Goal: Task Accomplishment & Management: Manage account settings

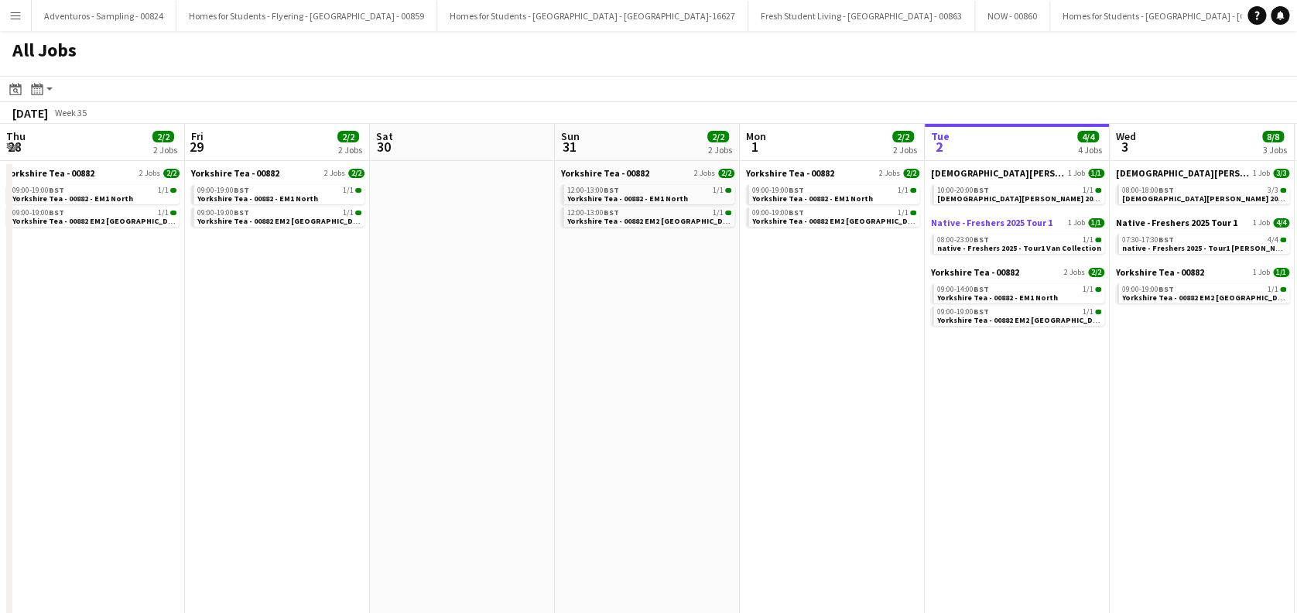
scroll to position [0, 425]
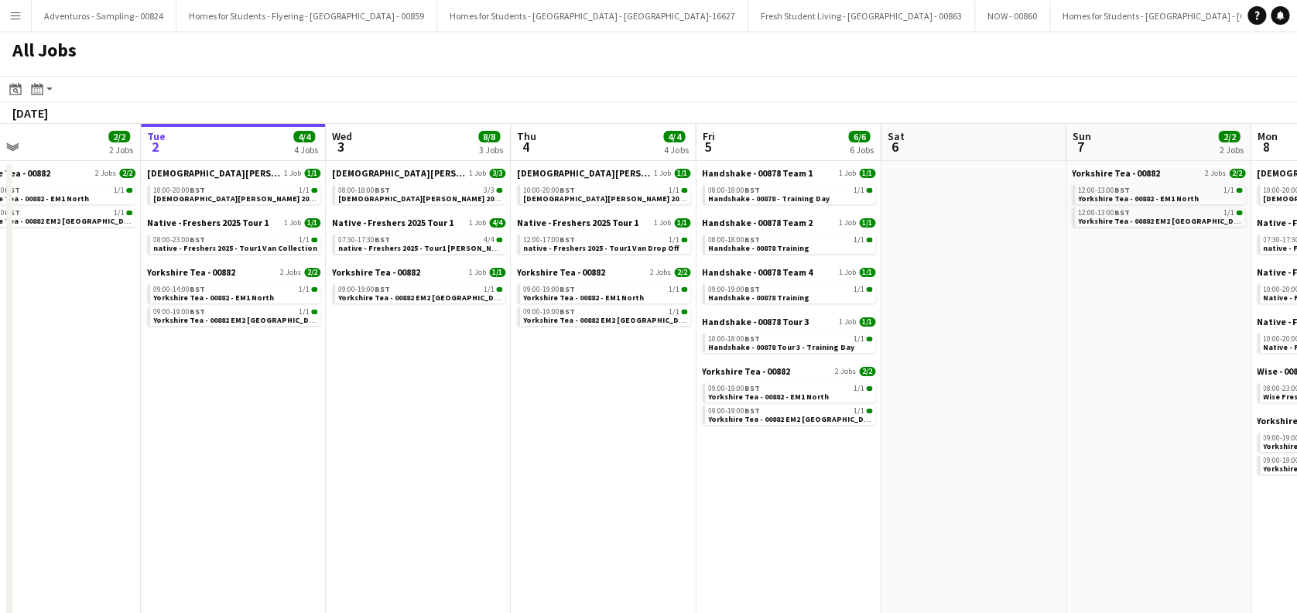
drag, startPoint x: 840, startPoint y: 395, endPoint x: 455, endPoint y: 453, distance: 389.1
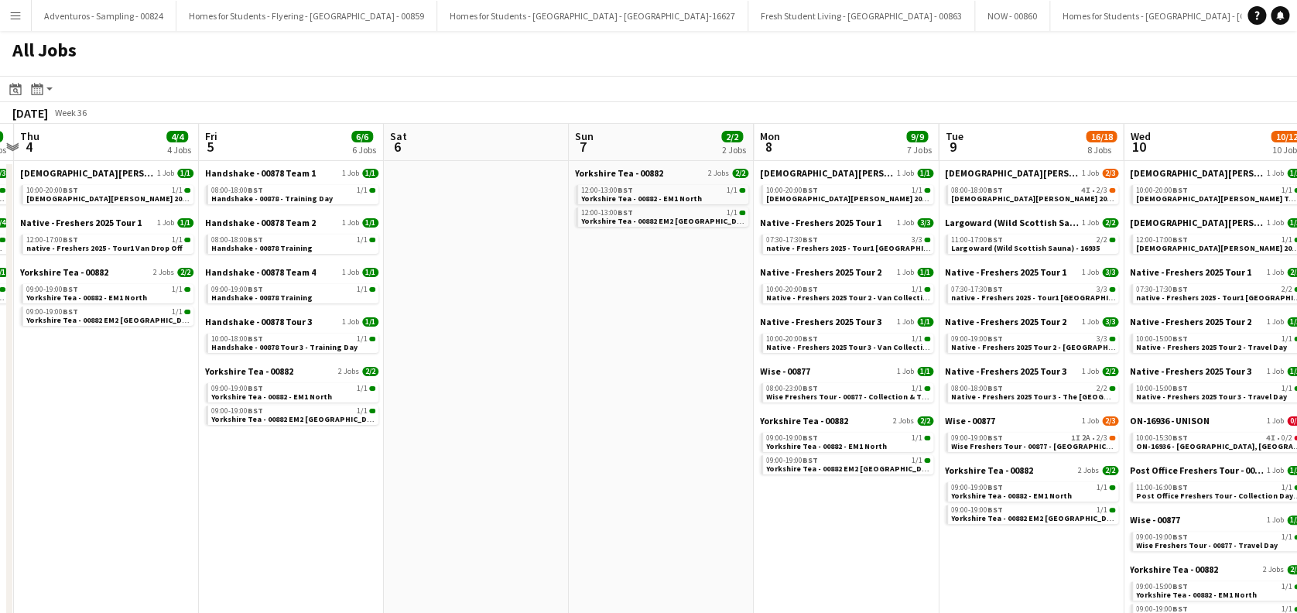
scroll to position [0, 581]
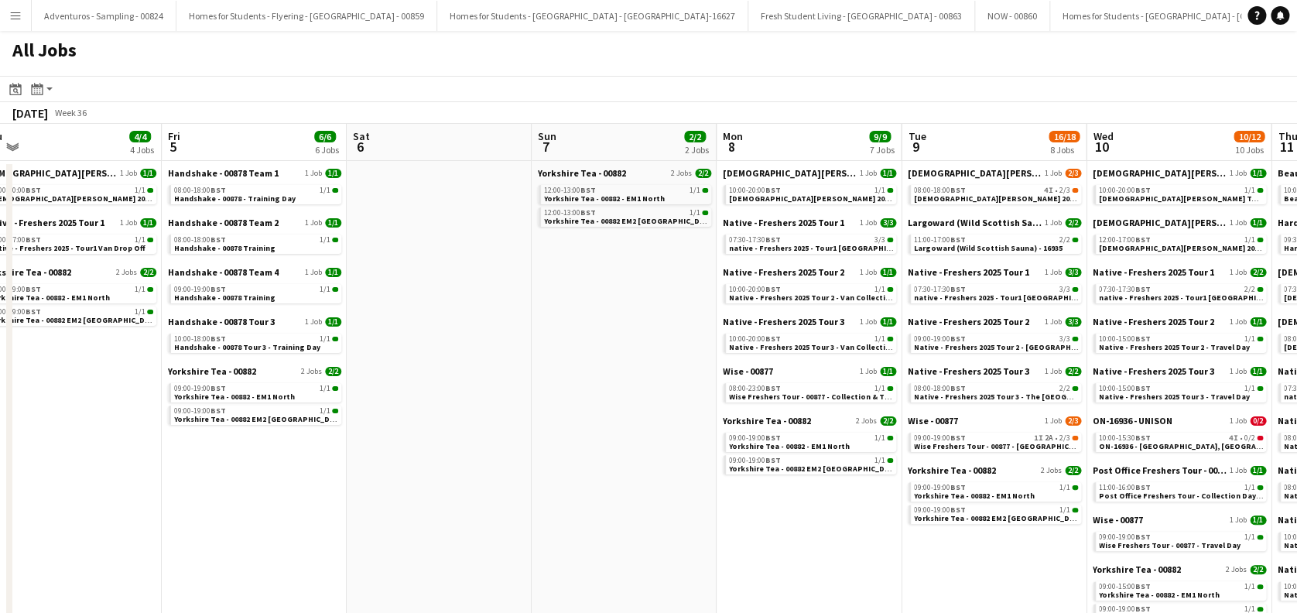
drag, startPoint x: 1003, startPoint y: 390, endPoint x: 593, endPoint y: 474, distance: 418.7
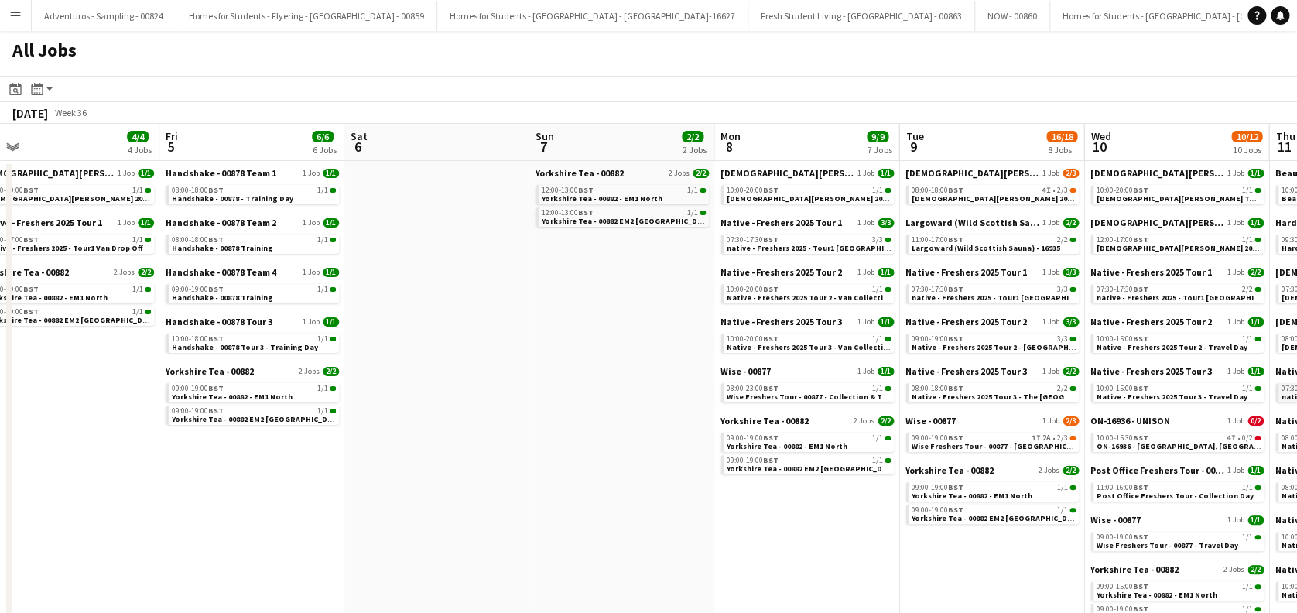
scroll to position [0, 749]
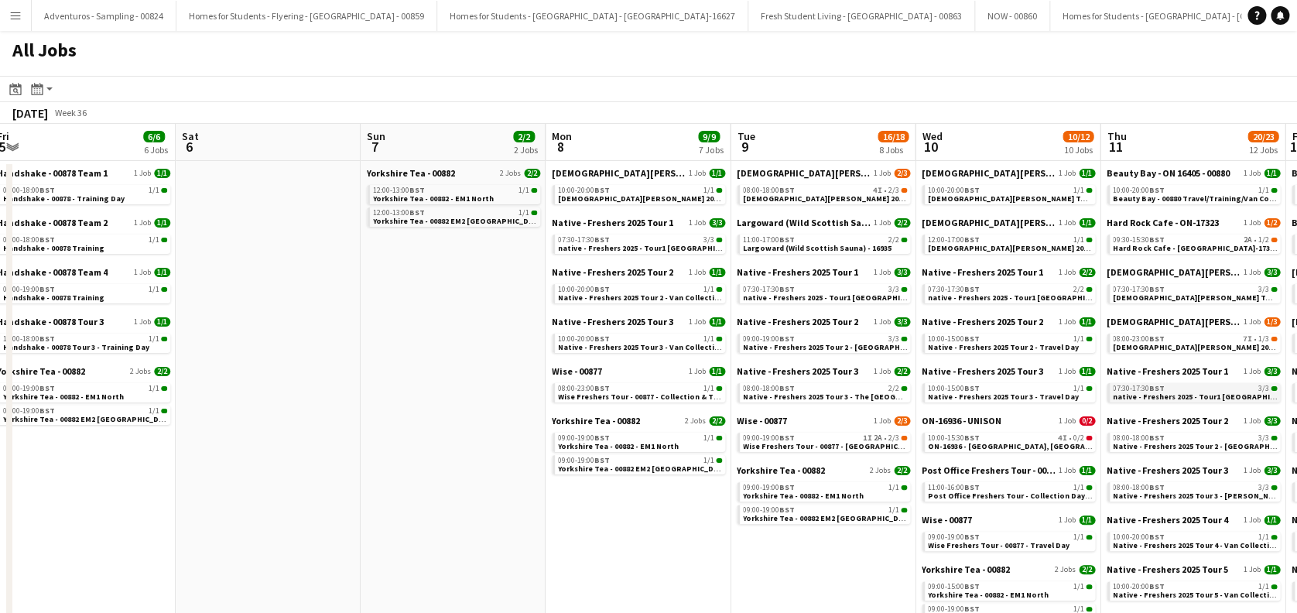
drag, startPoint x: 1088, startPoint y: 351, endPoint x: 1120, endPoint y: 396, distance: 55.0
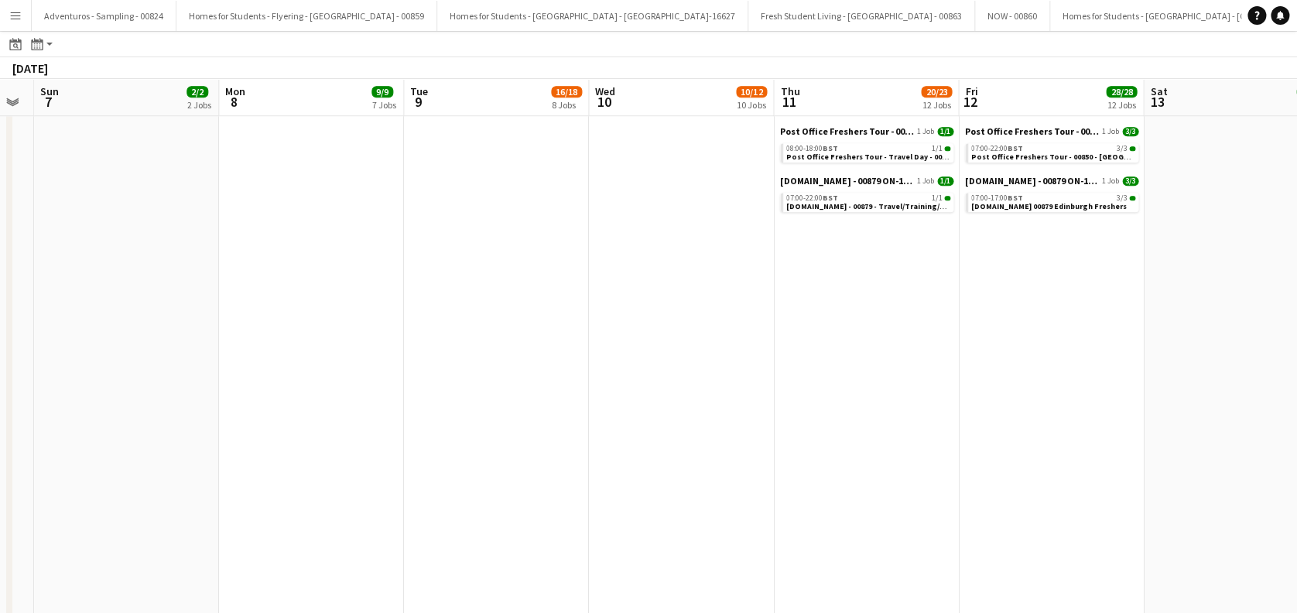
drag, startPoint x: 1162, startPoint y: 379, endPoint x: 628, endPoint y: 467, distance: 541.3
click at [577, 494] on app-calendar-viewport "Wed 3 8/8 3 Jobs Thu 4 4/4 4 Jobs Fri 5 6/6 6 Jobs Sat 6 Sun 7 2/2 2 Jobs Mon 8…" at bounding box center [648, 216] width 1297 height 1353
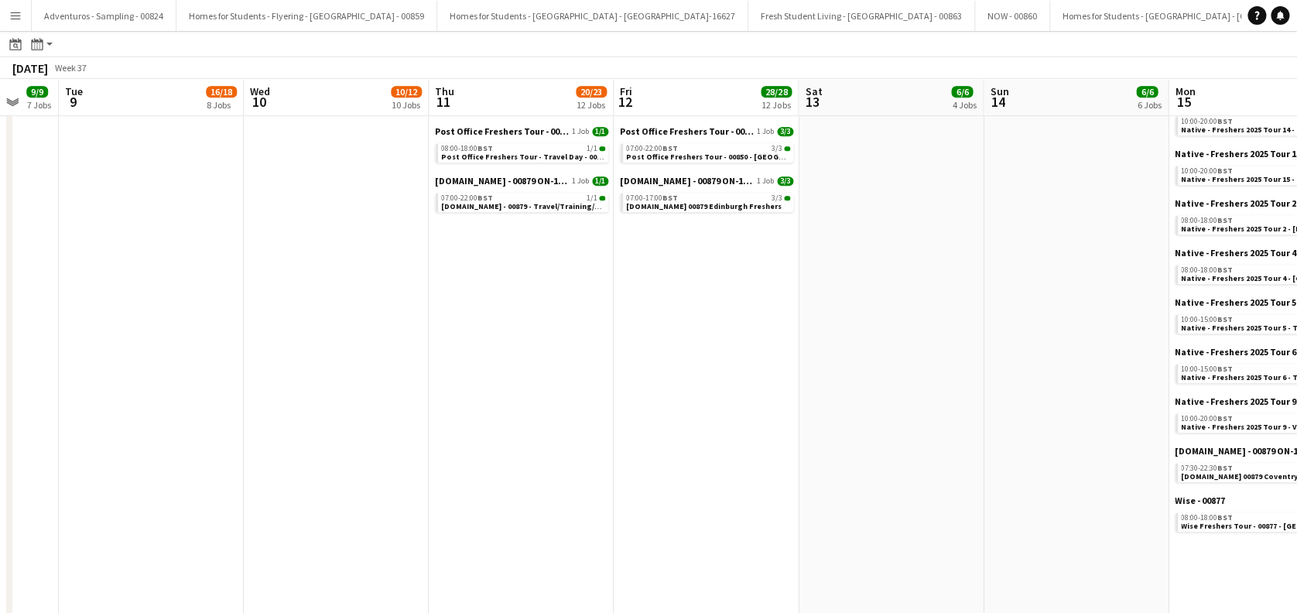
drag, startPoint x: 799, startPoint y: 464, endPoint x: 598, endPoint y: 471, distance: 200.6
click at [475, 506] on app-calendar-viewport "Fri 5 6/6 6 Jobs Sat 6 Sun 7 2/2 2 Jobs Mon 8 9/9 7 Jobs Tue 9 16/18 8 Jobs Wed…" at bounding box center [648, 216] width 1297 height 1353
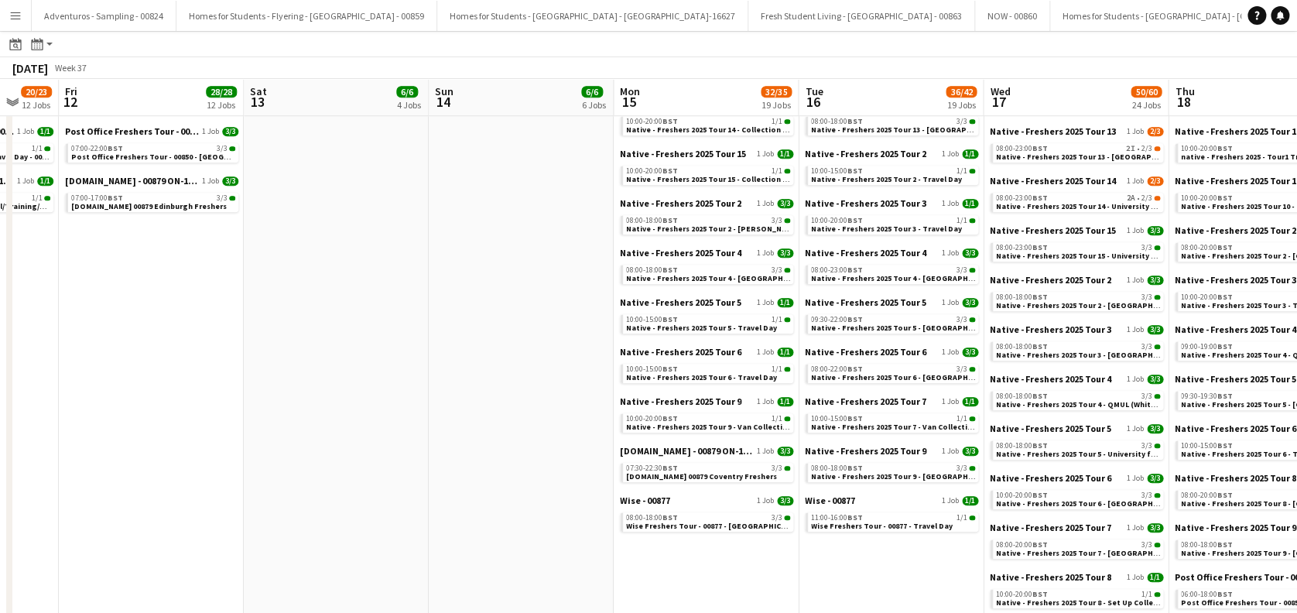
click at [738, 440] on app-calendar-viewport "Mon 8 9/9 7 Jobs Tue 9 16/18 8 Jobs Wed 10 10/12 10 Jobs Thu 11 20/23 12 Jobs F…" at bounding box center [648, 216] width 1297 height 1353
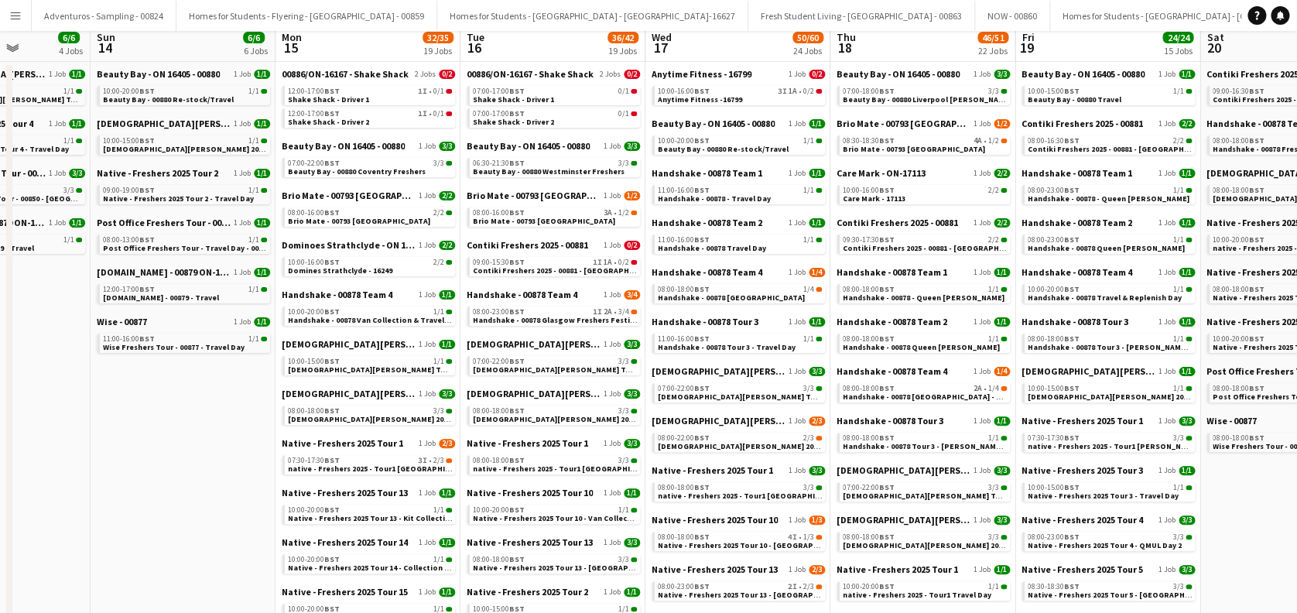
scroll to position [0, 0]
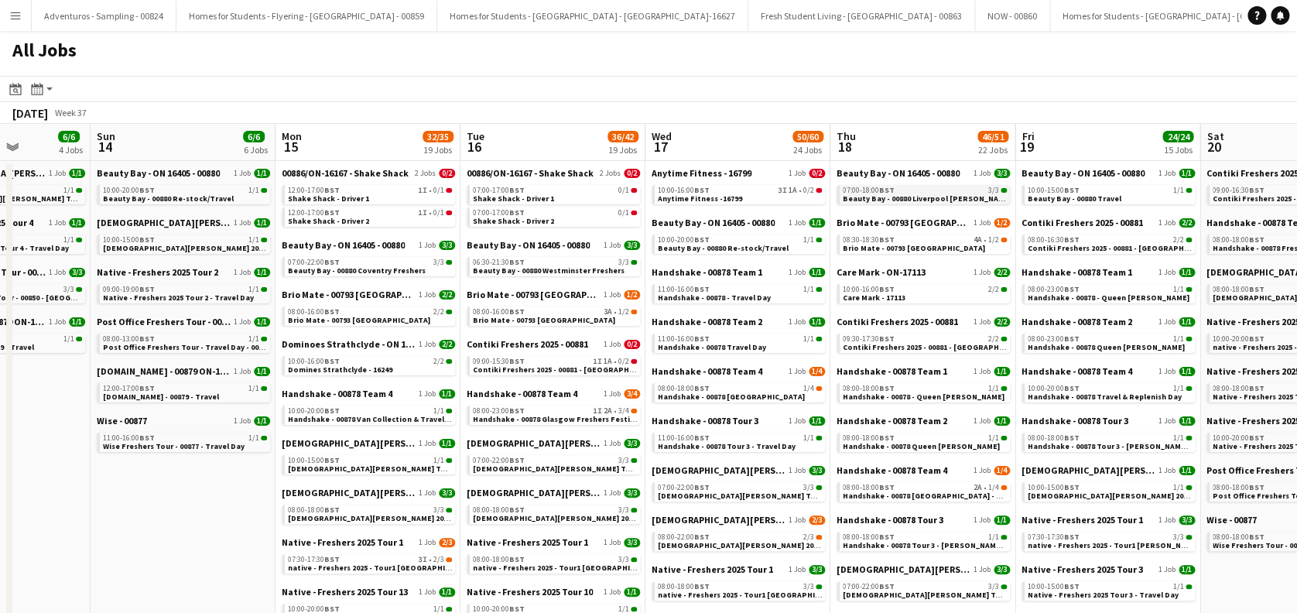
click at [938, 201] on span "Beauty Bay - 00880 Liverpool John Moores Freshers" at bounding box center [944, 199] width 203 height 10
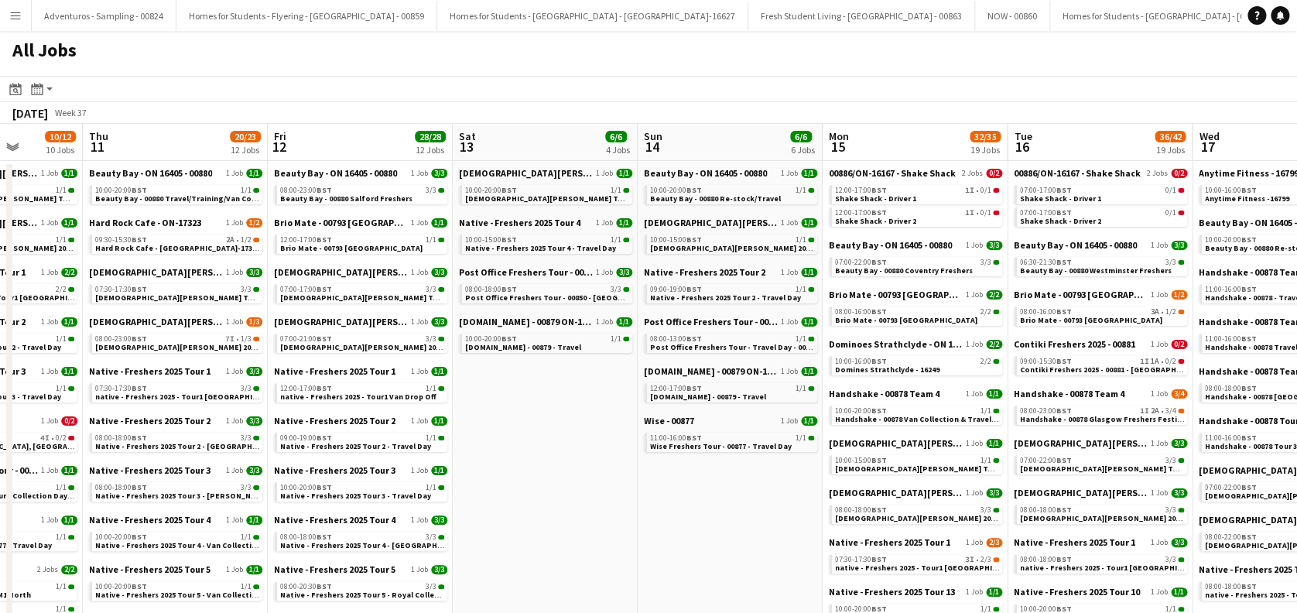
drag, startPoint x: 254, startPoint y: 380, endPoint x: 811, endPoint y: 377, distance: 556.6
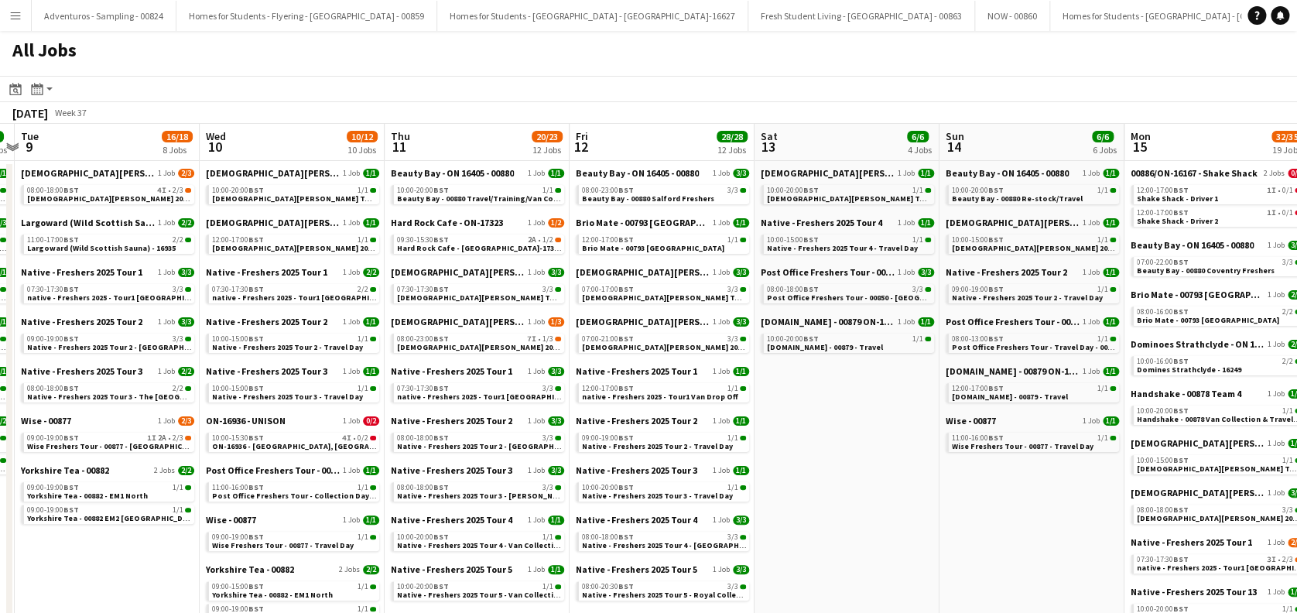
scroll to position [0, 526]
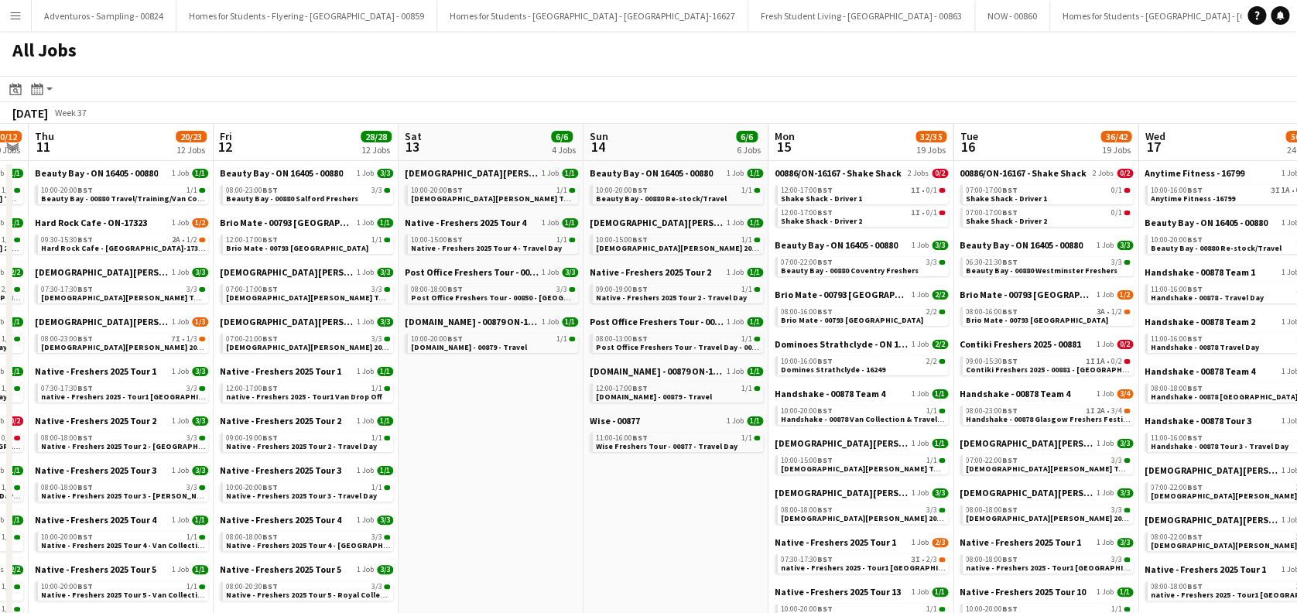
drag, startPoint x: 272, startPoint y: 314, endPoint x: 560, endPoint y: 314, distance: 288.0
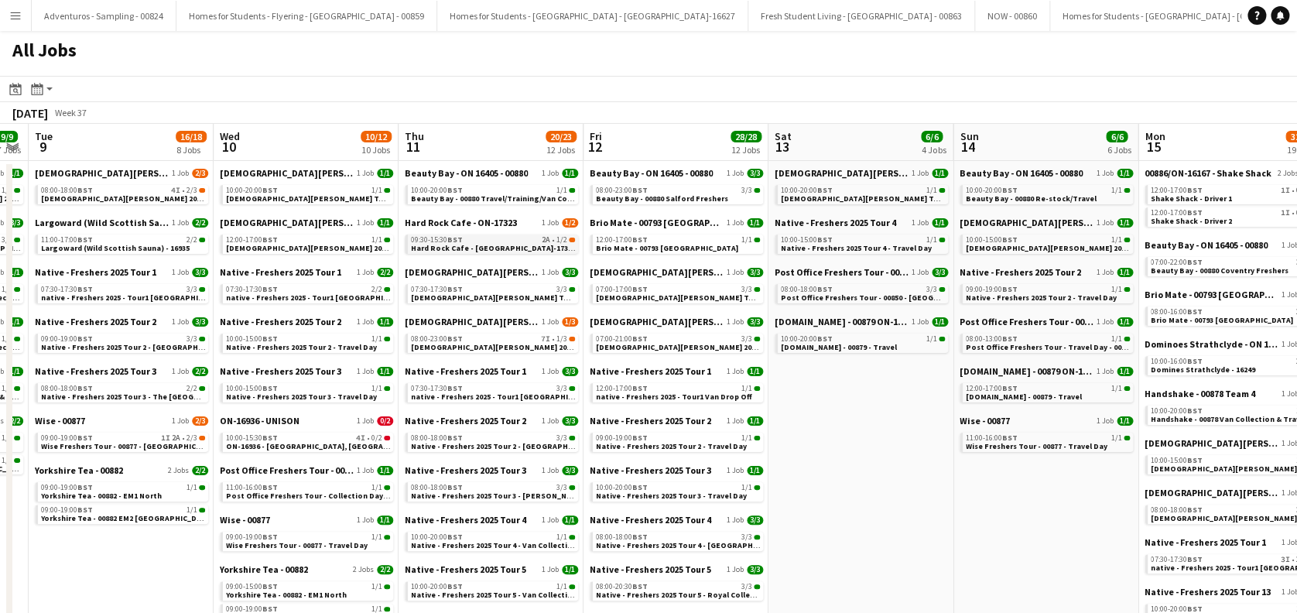
click at [492, 245] on span "Hard Rock Cafe - [GEOGRAPHIC_DATA]-17323 [GEOGRAPHIC_DATA]" at bounding box center [533, 248] width 245 height 10
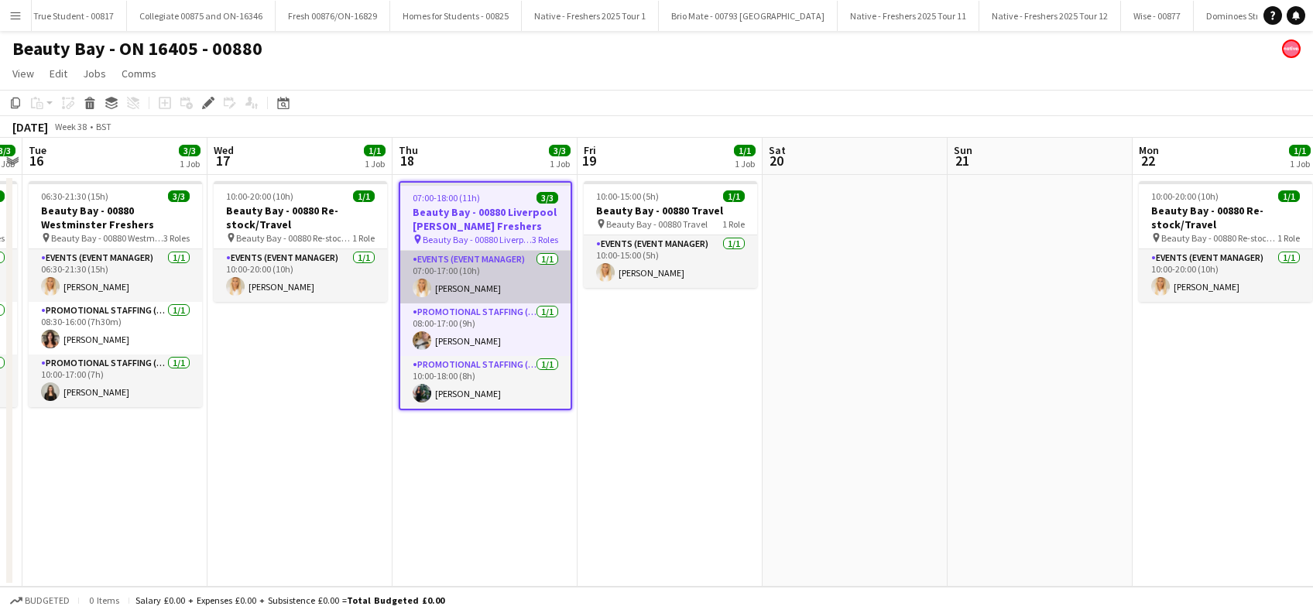
click at [469, 286] on app-card-role "Events (Event Manager) 1/1 07:00-17:00 (10h) Jenny Scott" at bounding box center [485, 277] width 170 height 53
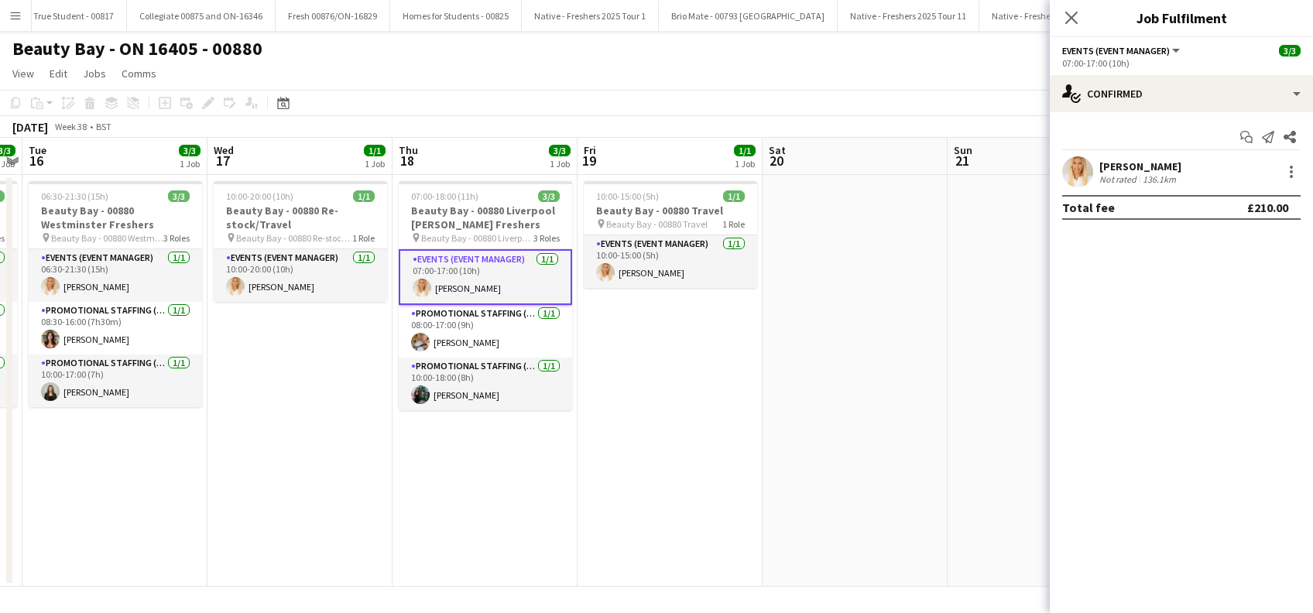
click at [1140, 161] on div "[PERSON_NAME]" at bounding box center [1140, 166] width 82 height 14
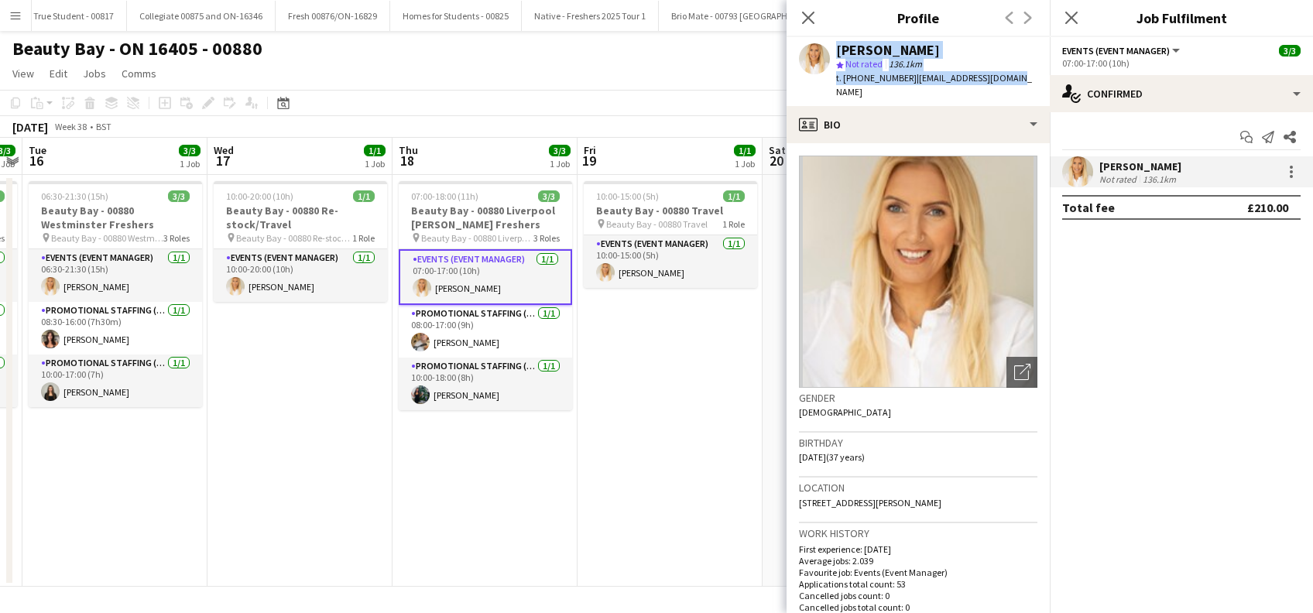
drag, startPoint x: 1033, startPoint y: 79, endPoint x: 828, endPoint y: 57, distance: 206.3
click at [828, 57] on app-profile-header "Jenny Scott star Not rated 136.1km t. +447921099743 | jenscopromo@gmail.com" at bounding box center [918, 71] width 263 height 69
copy div "Jenny Scott star Not rated 136.1km t. +447921099743 | jenscopromo@gmail.com"
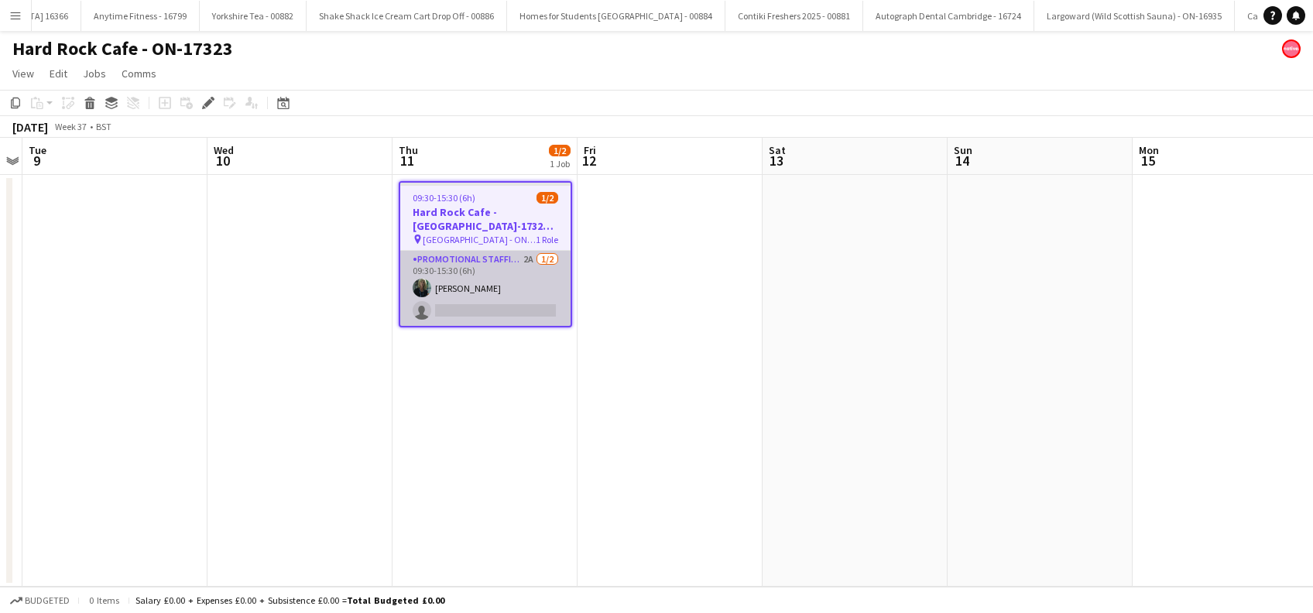
click at [493, 298] on app-card-role "Promotional Staffing (Brand Ambassadors) 2A 1/2 09:30-15:30 (6h) YVONNE CAMPBEL…" at bounding box center [485, 288] width 170 height 75
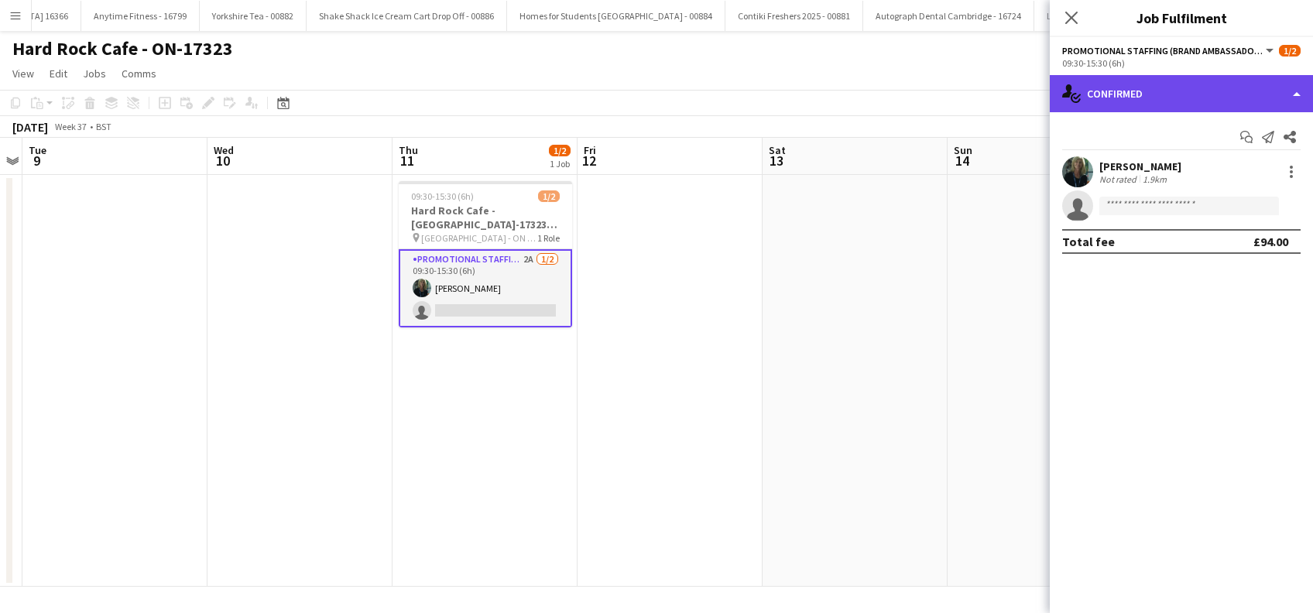
click at [1198, 100] on div "single-neutral-actions-check-2 Confirmed" at bounding box center [1181, 93] width 263 height 37
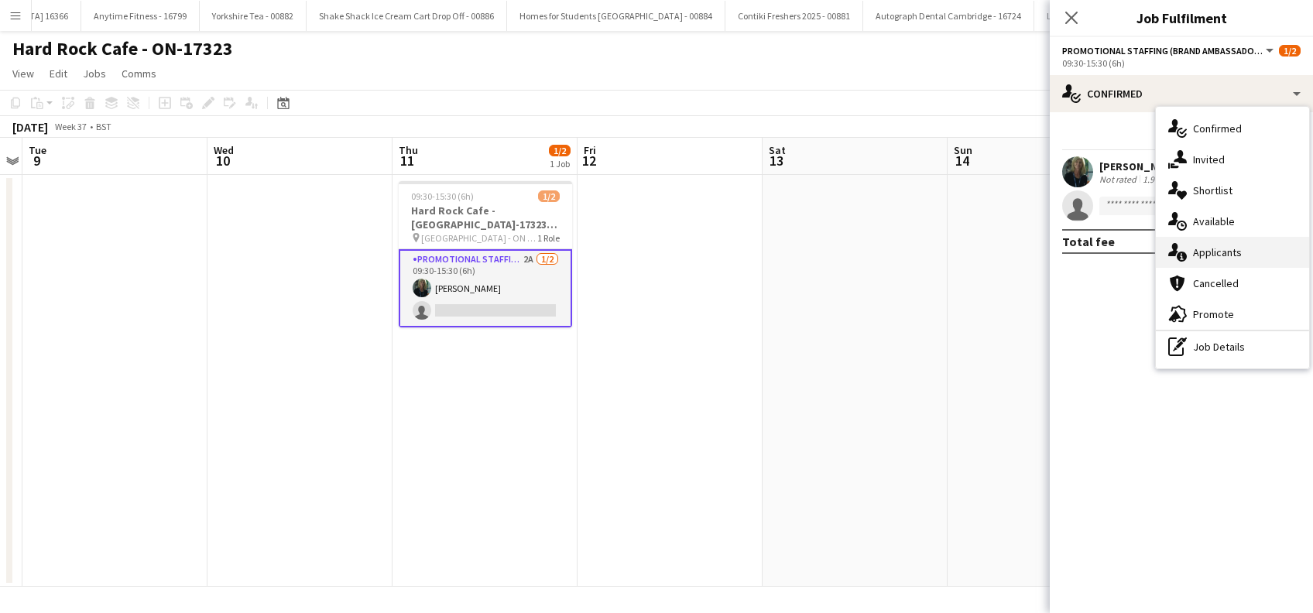
click at [1217, 259] on span "Applicants" at bounding box center [1217, 252] width 49 height 14
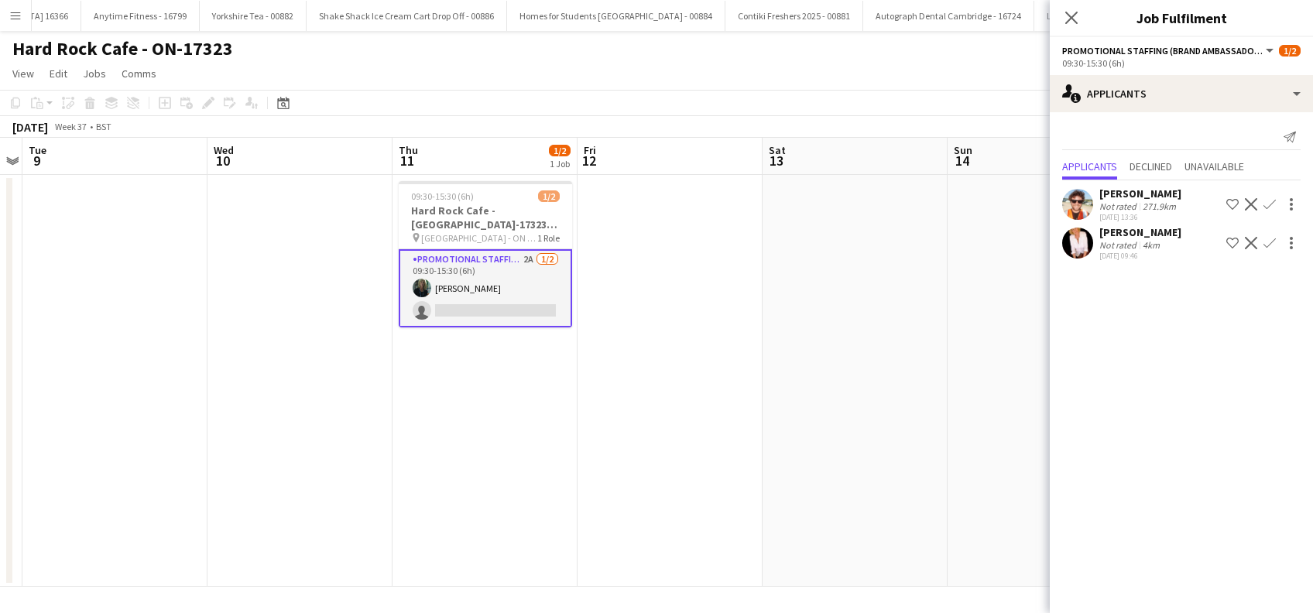
click at [1269, 244] on app-icon "Confirm" at bounding box center [1269, 243] width 12 height 12
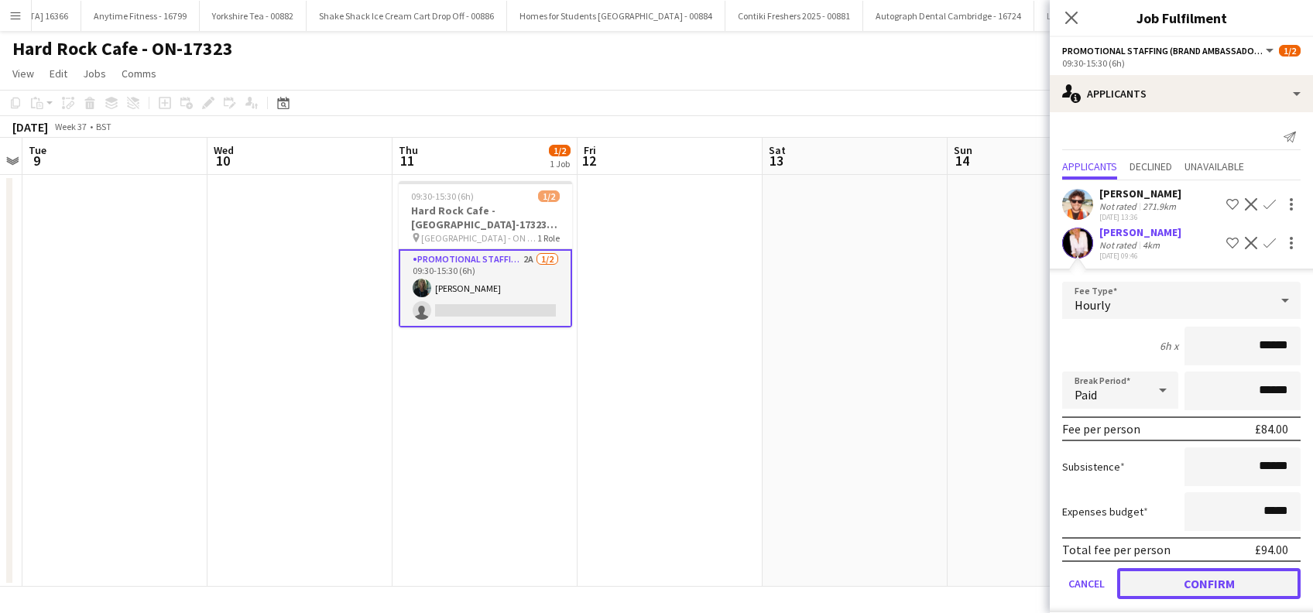
click at [1178, 578] on button "Confirm" at bounding box center [1208, 583] width 183 height 31
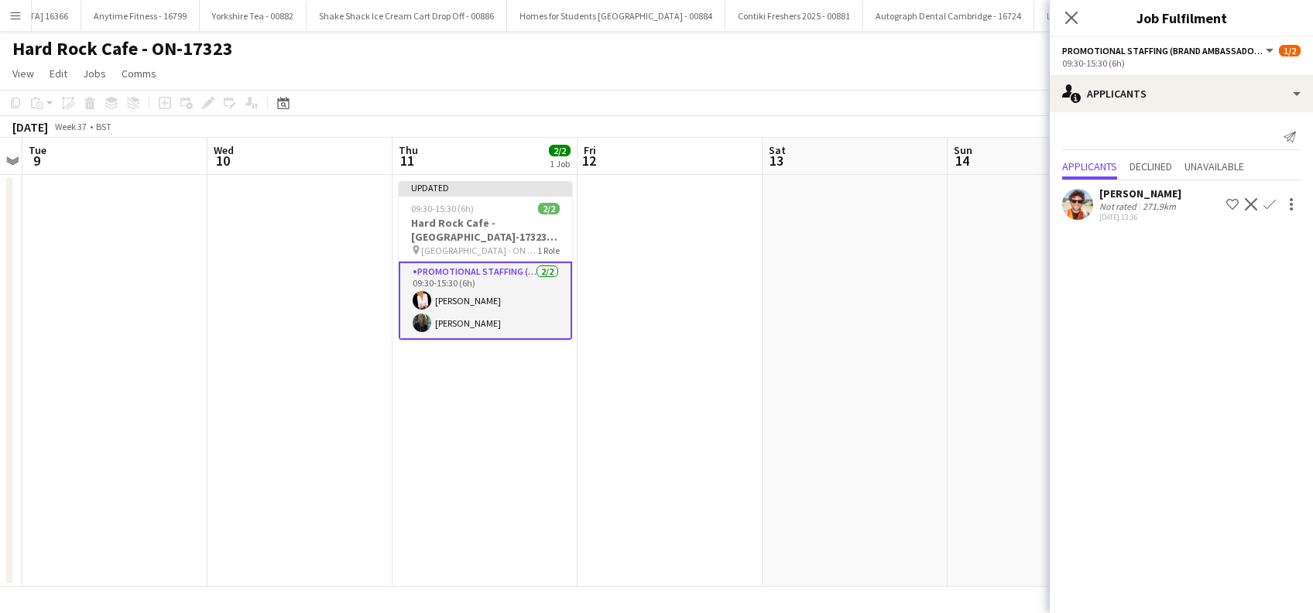
click at [921, 392] on app-date-cell at bounding box center [855, 381] width 185 height 412
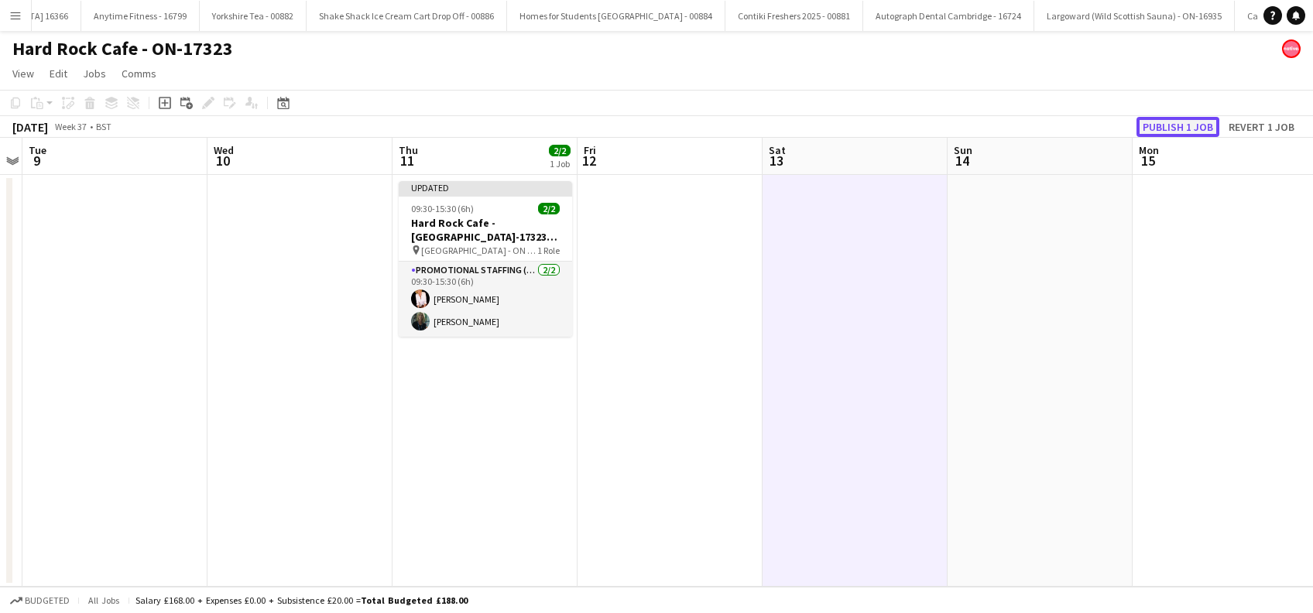
click at [1189, 131] on button "Publish 1 job" at bounding box center [1177, 127] width 83 height 20
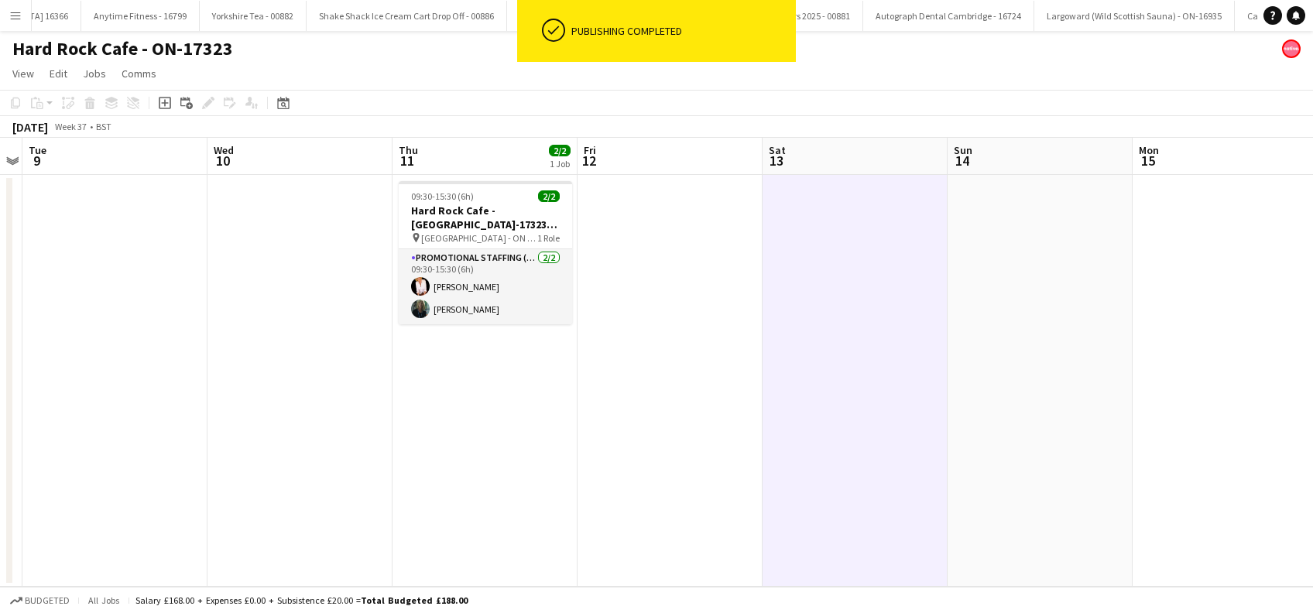
click at [755, 328] on app-date-cell at bounding box center [670, 381] width 185 height 412
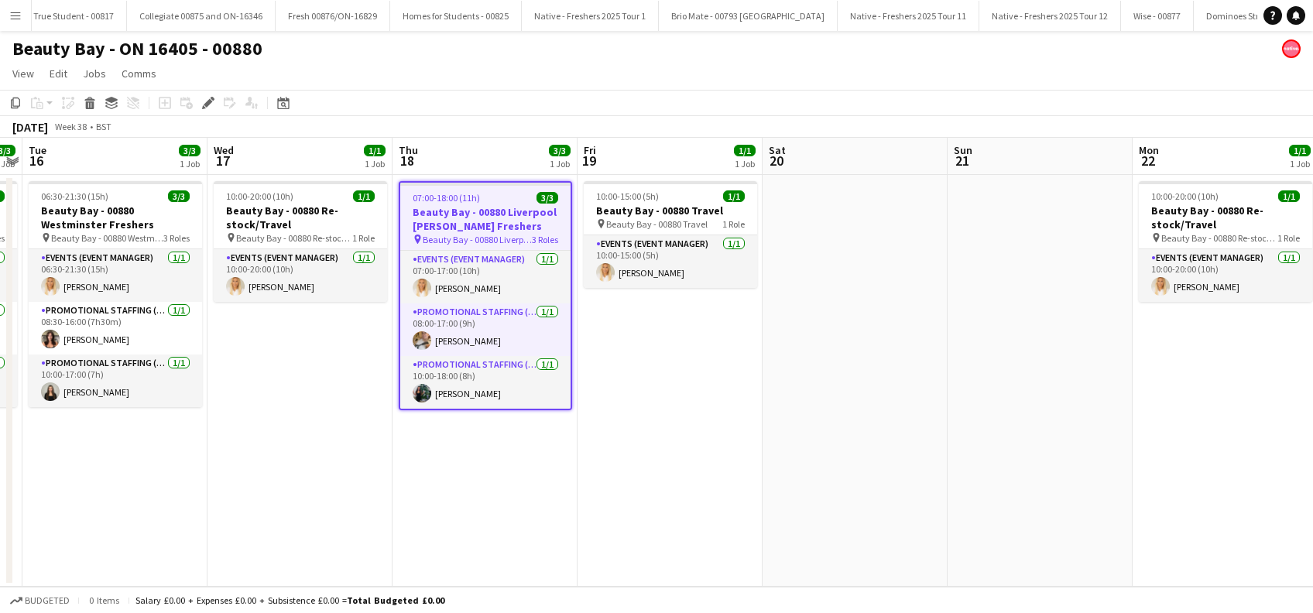
click at [500, 449] on app-date-cell "07:00-18:00 (11h) 3/3 Beauty Bay - 00880 Liverpool [PERSON_NAME] Freshers pin B…" at bounding box center [484, 381] width 185 height 412
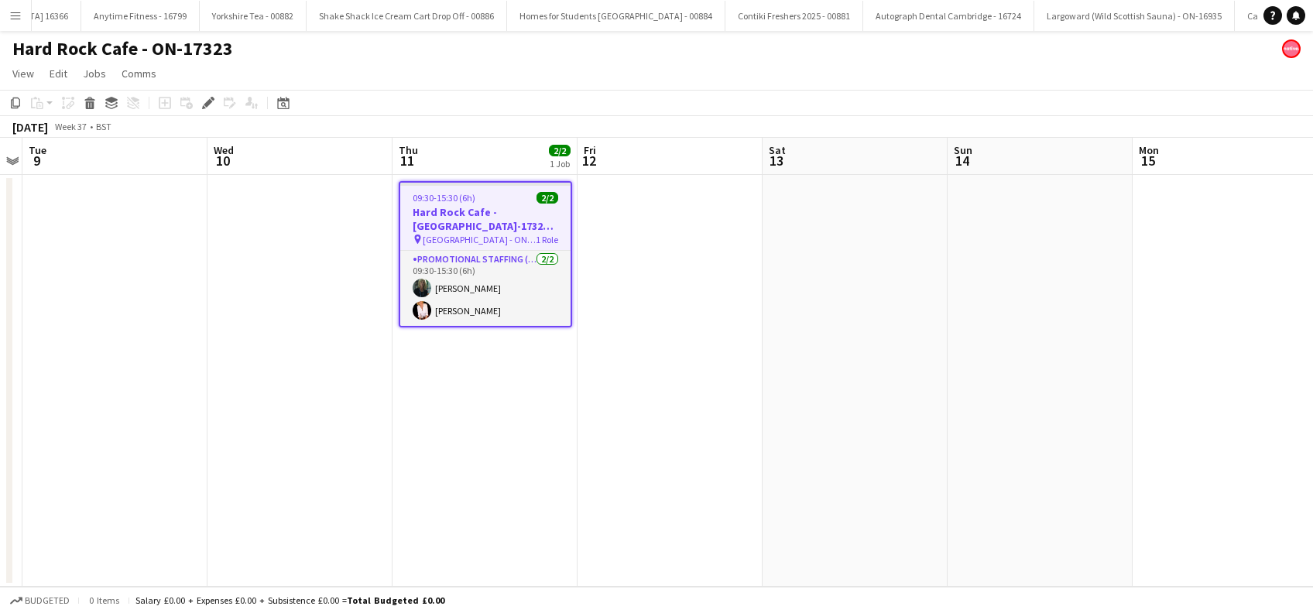
click at [504, 416] on app-date-cell "09:30-15:30 (6h) 2/2 Hard Rock Cafe - [GEOGRAPHIC_DATA]-17323 [GEOGRAPHIC_DATA]…" at bounding box center [484, 381] width 185 height 412
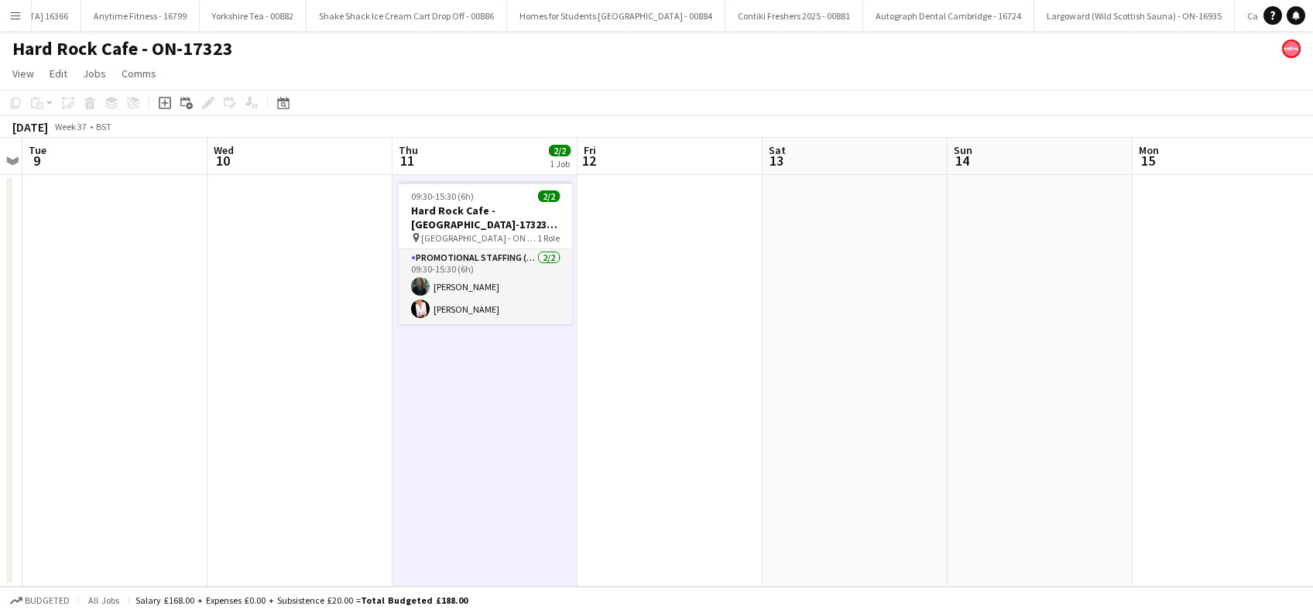
click at [621, 312] on app-date-cell at bounding box center [670, 381] width 185 height 412
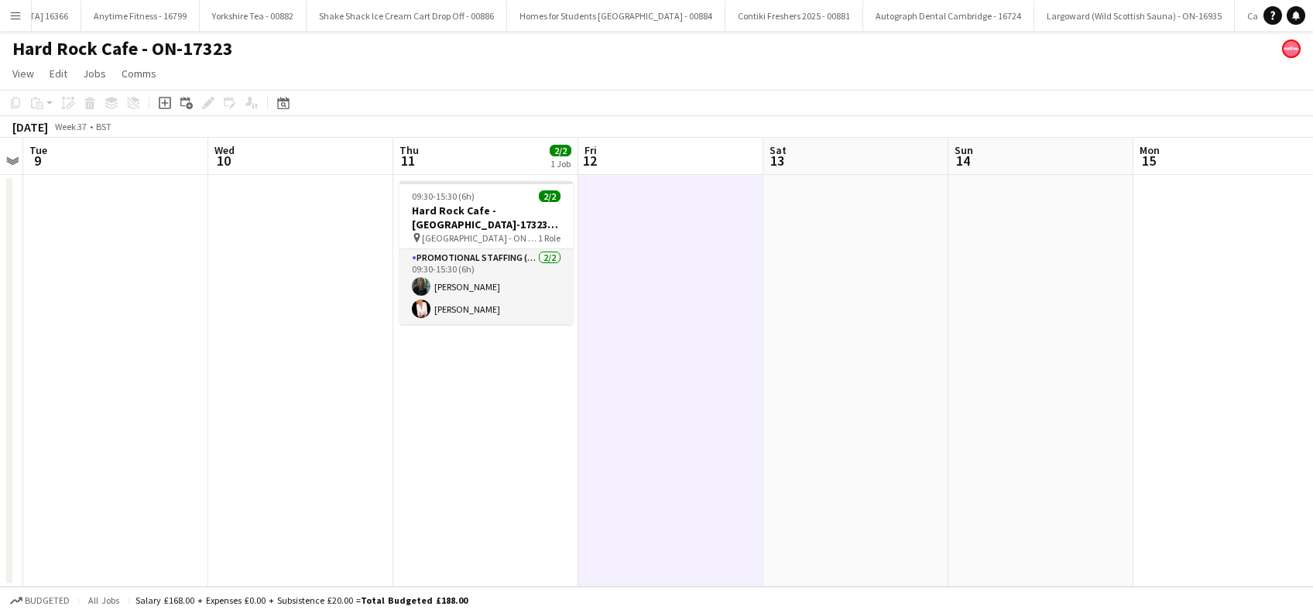
click at [449, 427] on app-date-cell "09:30-15:30 (6h) 2/2 Hard Rock Cafe - [GEOGRAPHIC_DATA]-17323 [GEOGRAPHIC_DATA]…" at bounding box center [485, 381] width 185 height 412
